Goal: Find specific page/section: Find specific page/section

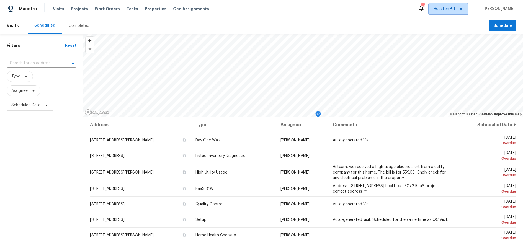
click at [460, 7] on span "Houston + 1" at bounding box center [447, 8] width 39 height 11
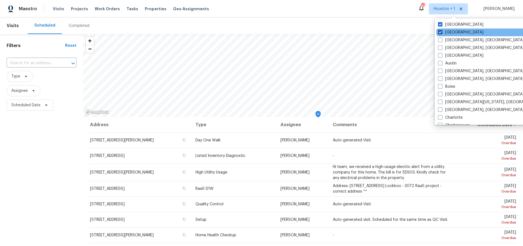
click at [449, 33] on label "[GEOGRAPHIC_DATA]" at bounding box center [460, 33] width 45 height 6
click at [441, 33] on input "[GEOGRAPHIC_DATA]" at bounding box center [440, 32] width 4 height 4
checkbox input "false"
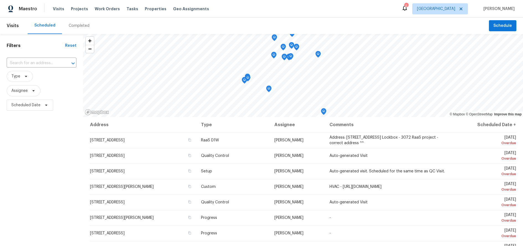
click at [376, 11] on div "Maestro Visits Projects Work Orders Tasks Properties Geo Assignments 5 Houston …" at bounding box center [261, 8] width 523 height 17
click at [149, 11] on span "Properties" at bounding box center [156, 9] width 22 height 6
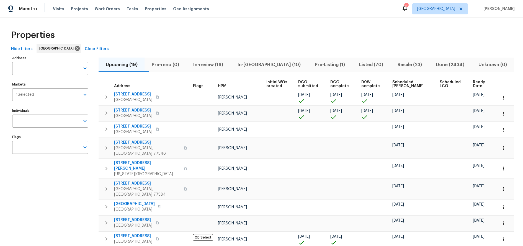
click at [330, 9] on div "Maestro Visits Projects Work Orders Tasks Properties Geo Assignments 5 Houston …" at bounding box center [261, 8] width 523 height 17
click at [365, 5] on div "Maestro Visits Projects Work Orders Tasks Properties Geo Assignments 5 Houston …" at bounding box center [261, 8] width 523 height 17
